Goal: Find specific page/section: Find specific page/section

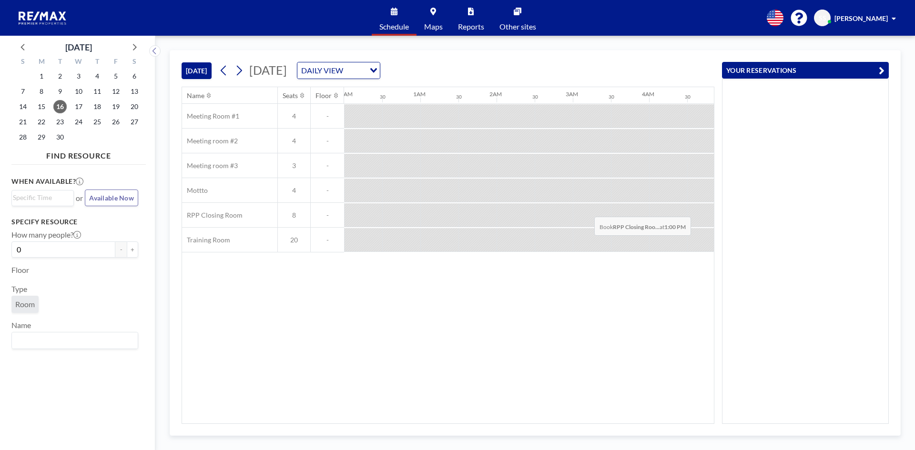
scroll to position [0, 762]
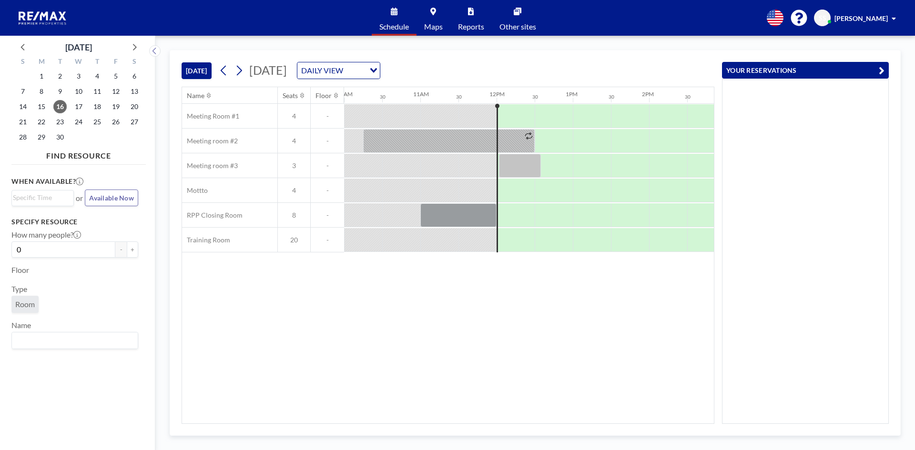
click at [364, 66] on input "Search for option" at bounding box center [355, 70] width 18 height 12
click at [456, 96] on li "WEEKLY VIEW" at bounding box center [454, 101] width 81 height 14
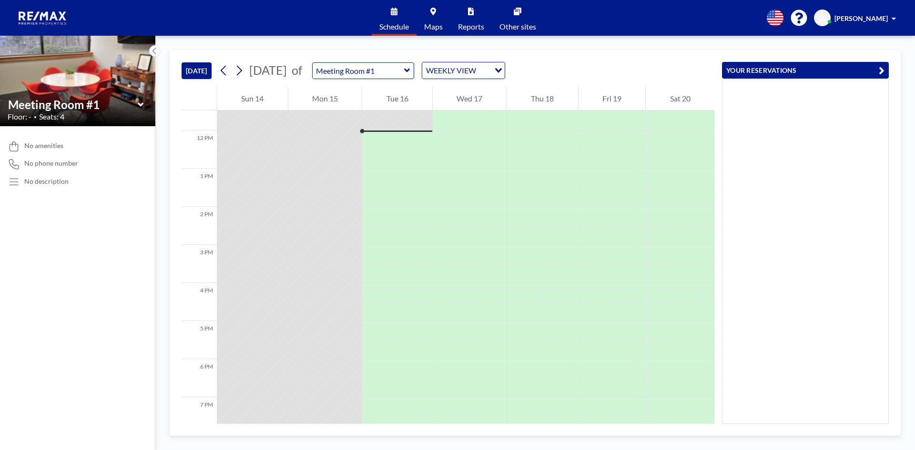
scroll to position [438, 0]
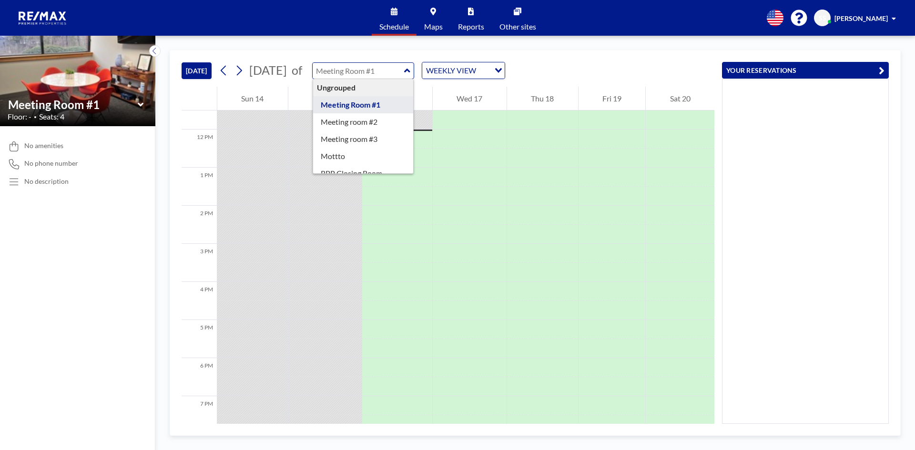
drag, startPoint x: 398, startPoint y: 72, endPoint x: 394, endPoint y: 84, distance: 11.9
click at [397, 73] on input "text" at bounding box center [358, 71] width 91 height 16
type input "Meeting room #2"
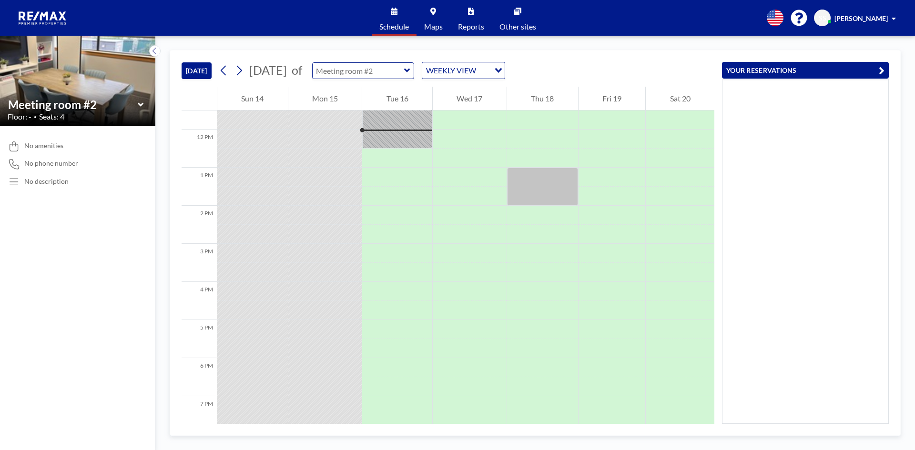
click at [404, 78] on input "text" at bounding box center [358, 71] width 91 height 16
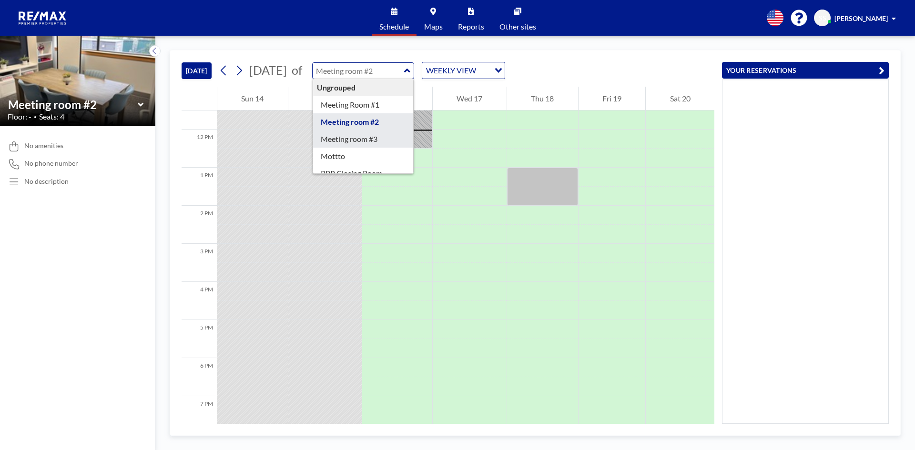
type input "Meeting room #3"
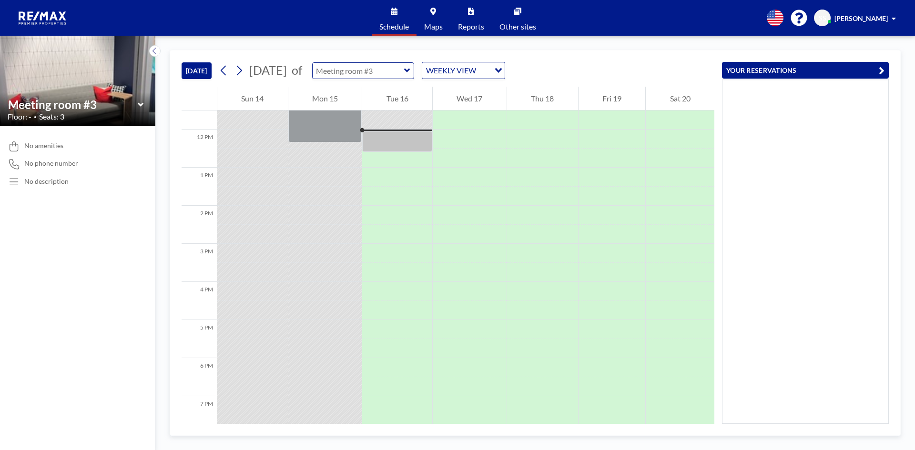
click at [404, 73] on input "text" at bounding box center [358, 71] width 91 height 16
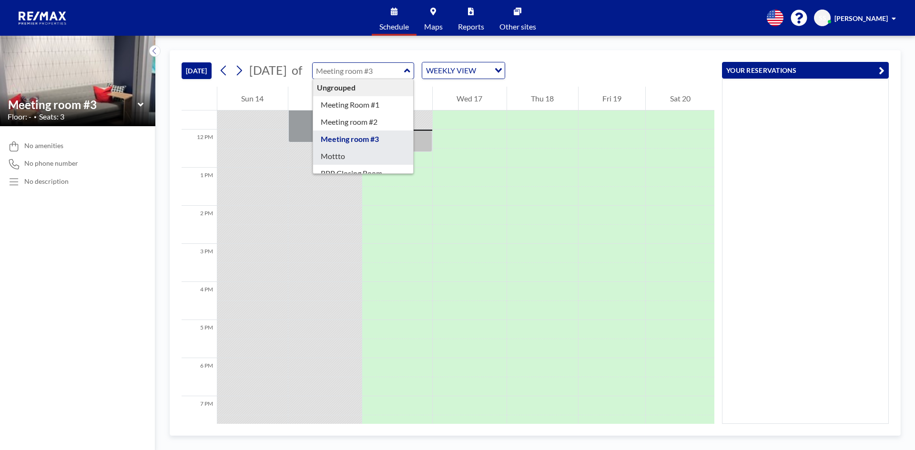
type input "Mottto"
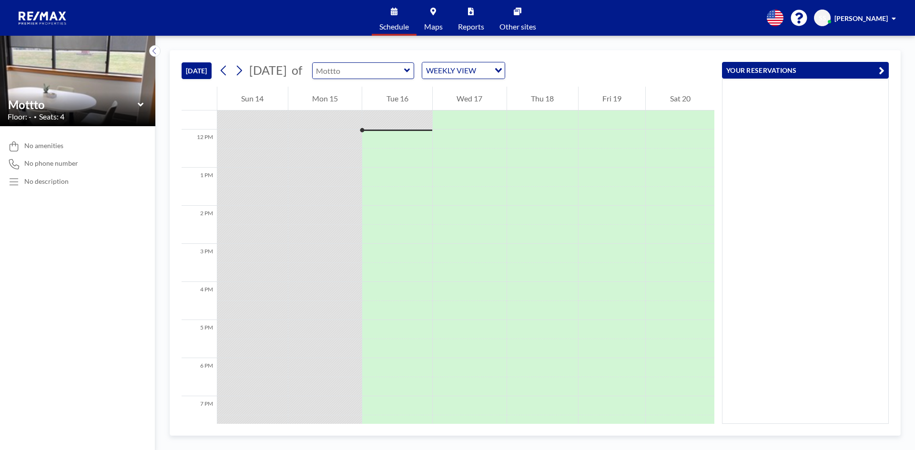
click at [404, 76] on input "text" at bounding box center [358, 71] width 91 height 16
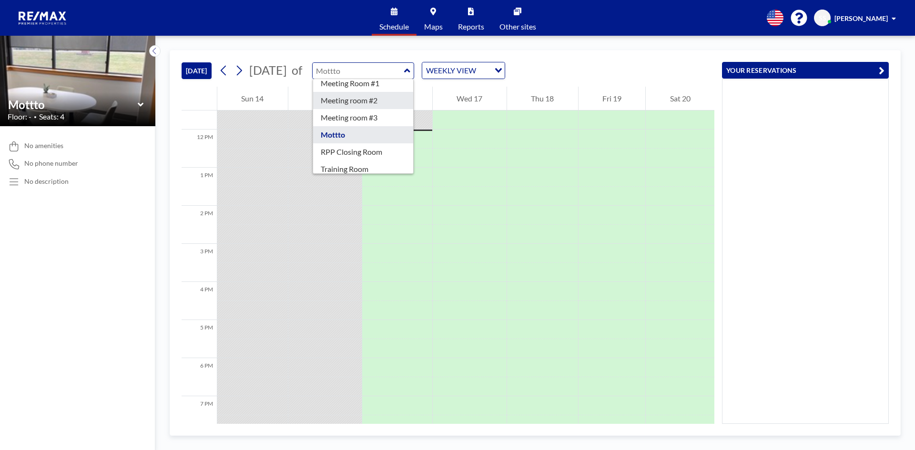
scroll to position [30, 0]
type input "RPP Closing Room"
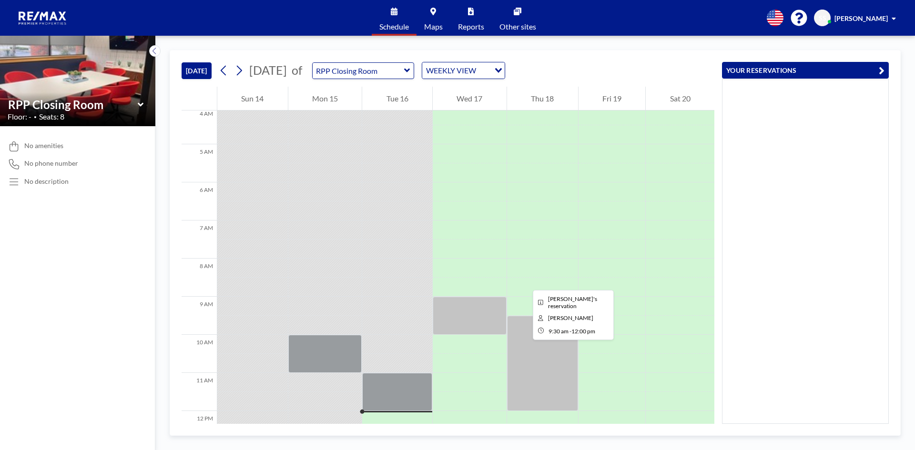
scroll to position [225, 0]
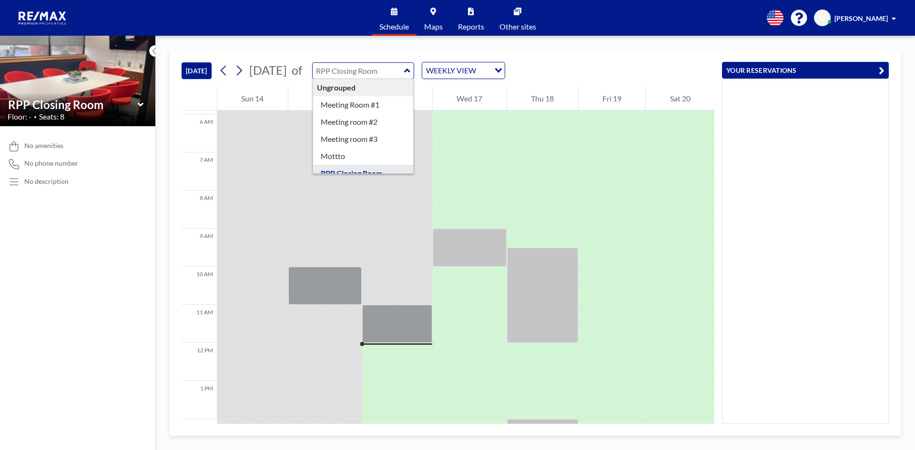
click at [404, 72] on input "text" at bounding box center [358, 71] width 91 height 16
type input "RPP Closing Room"
click at [490, 65] on div "WEEKLY VIEW" at bounding box center [456, 69] width 68 height 14
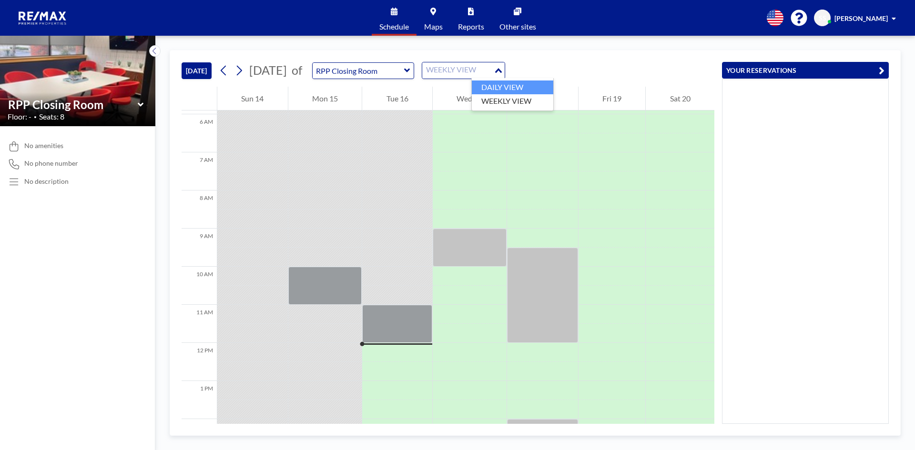
click at [506, 85] on li "DAILY VIEW" at bounding box center [512, 88] width 81 height 14
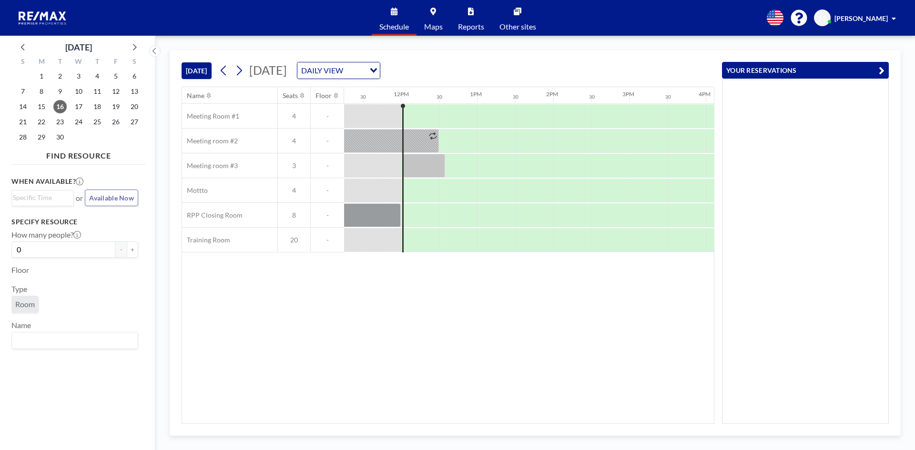
scroll to position [0, 877]
